Goal: Find specific page/section: Find specific page/section

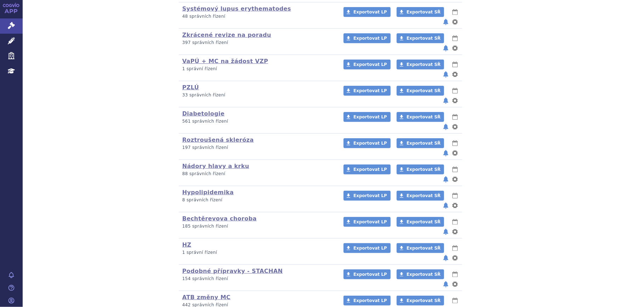
scroll to position [303, 0]
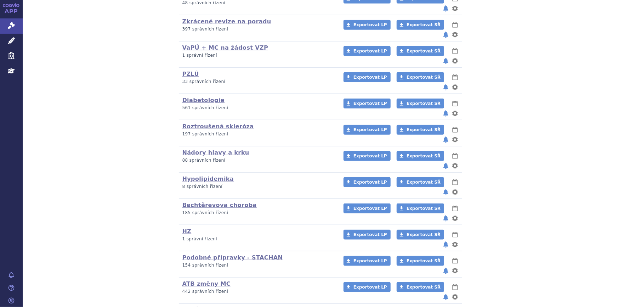
drag, startPoint x: 190, startPoint y: 252, endPoint x: 166, endPoint y: 63, distance: 190.2
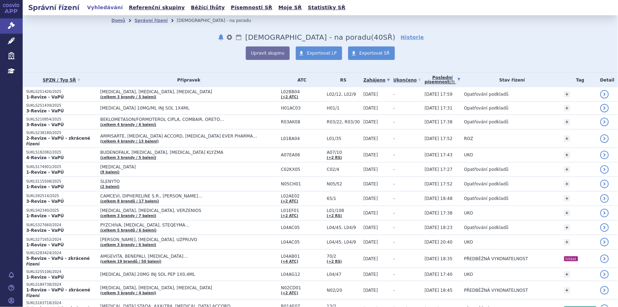
click at [431, 80] on link "Poslední písemnost (?)" at bounding box center [442, 80] width 36 height 15
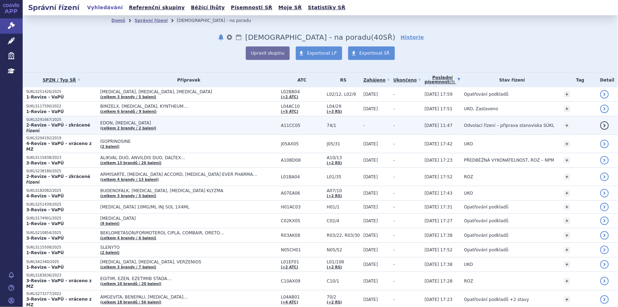
click at [402, 120] on td "-" at bounding box center [405, 125] width 31 height 18
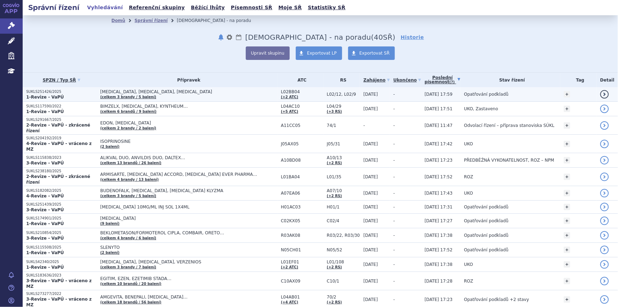
click at [398, 99] on td "-" at bounding box center [405, 94] width 31 height 15
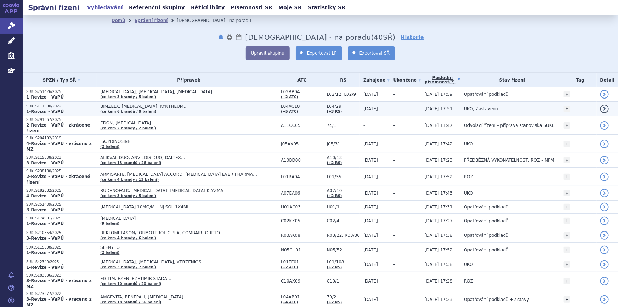
click at [398, 108] on td "-" at bounding box center [405, 109] width 31 height 15
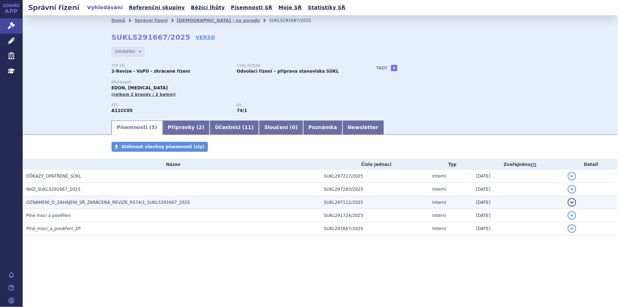
click at [177, 202] on h3 "OZNÁMENÍ_O_ZAHÁJENÍ_SŘ_ZKRÁCENÁ_REVIZE_RS74/1_SUKLS291667_2025" at bounding box center [173, 202] width 294 height 7
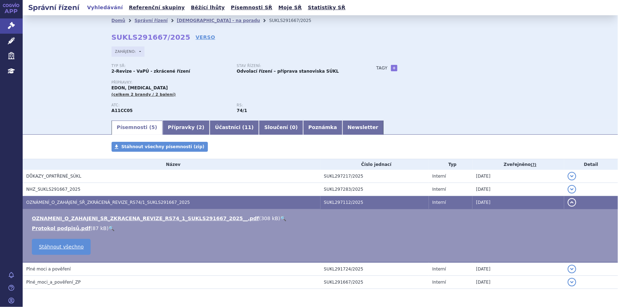
click at [280, 216] on link "🔍" at bounding box center [283, 218] width 6 height 6
